Goal: Information Seeking & Learning: Learn about a topic

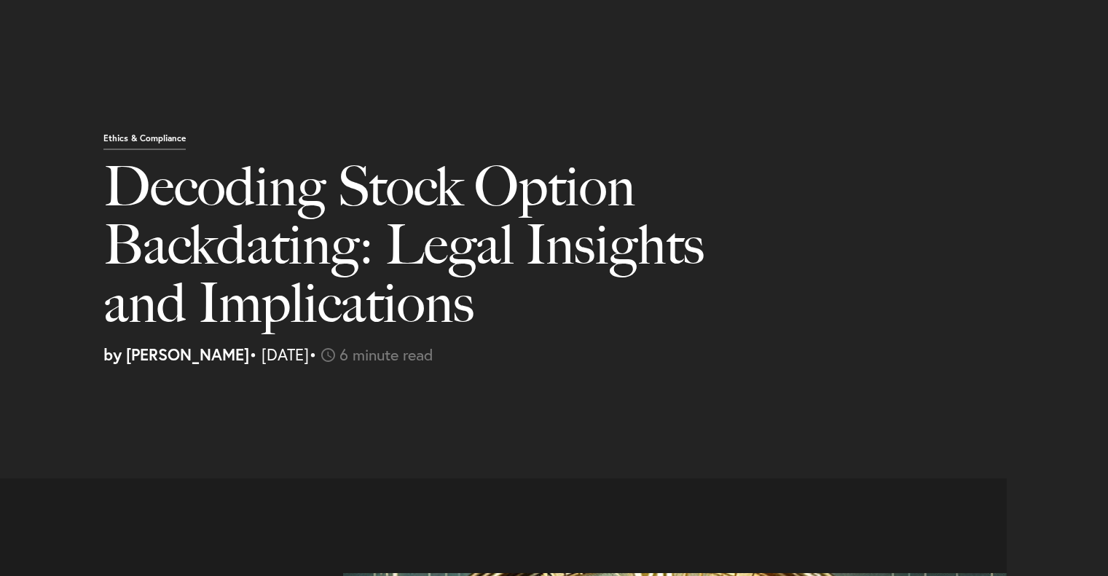
select select "US"
select select "Austin"
select select "Business and Civil Litigation"
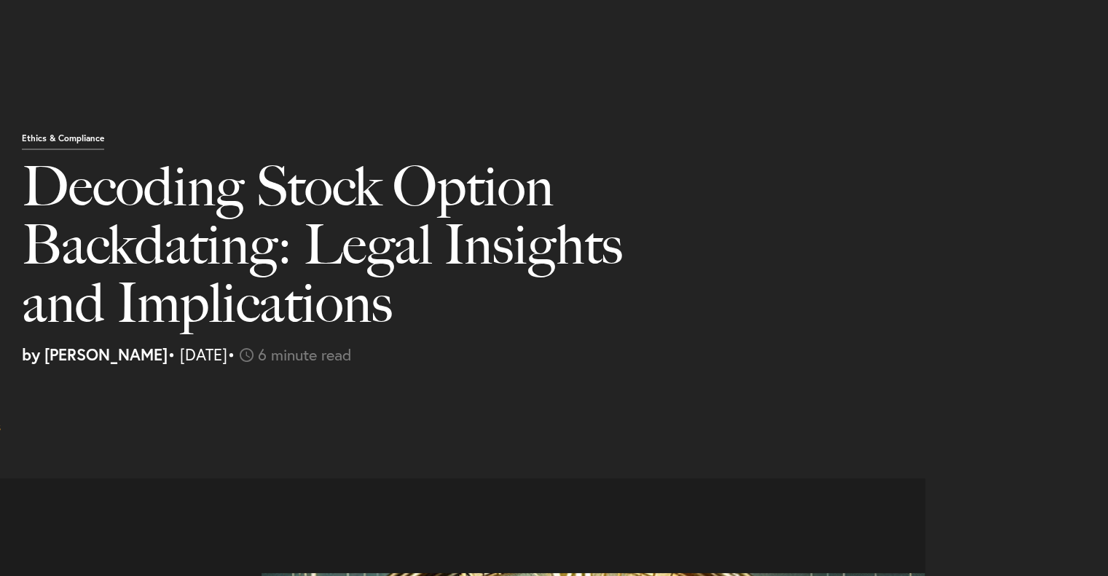
scroll to position [1188, 0]
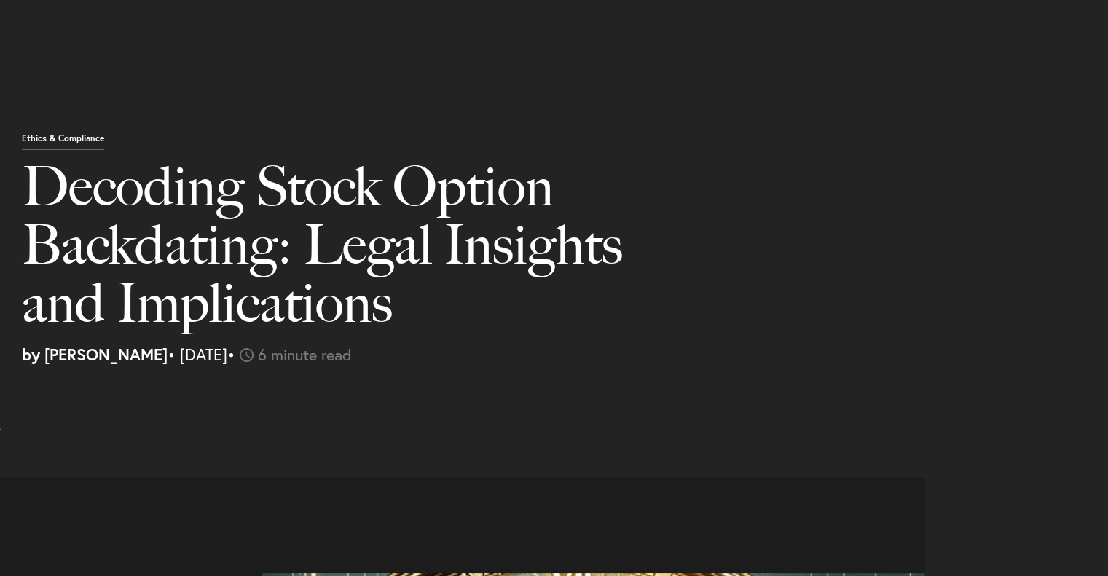
scroll to position [1277, 0]
